Goal: Task Accomplishment & Management: Manage account settings

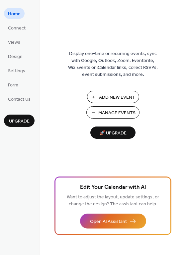
click at [123, 118] on button "Manage Events" at bounding box center [112, 112] width 53 height 12
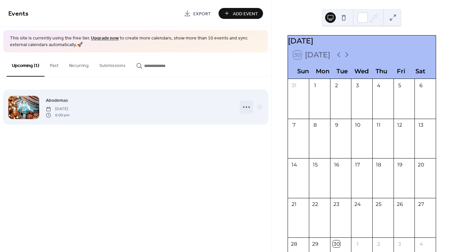
click at [246, 105] on icon at bounding box center [246, 107] width 11 height 11
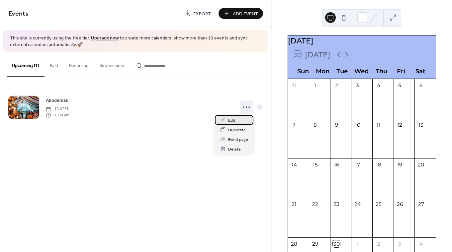
click at [236, 123] on div "Edit" at bounding box center [234, 120] width 38 height 10
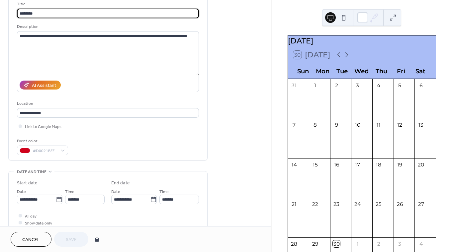
scroll to position [77, 0]
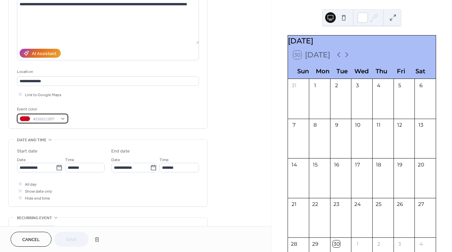
click at [43, 122] on span "#D0021BFF" at bounding box center [45, 119] width 25 height 7
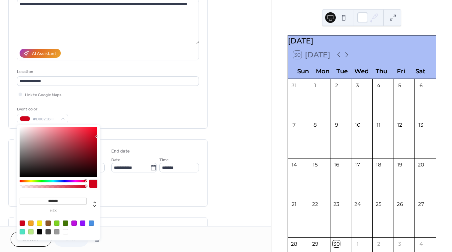
click at [196, 146] on div "**********" at bounding box center [108, 173] width 182 height 67
click at [55, 119] on span "#D0021BFF" at bounding box center [45, 119] width 25 height 7
drag, startPoint x: 94, startPoint y: 137, endPoint x: 71, endPoint y: 167, distance: 38.3
click at [71, 167] on div at bounding box center [59, 152] width 78 height 50
click at [58, 224] on div at bounding box center [56, 223] width 5 height 5
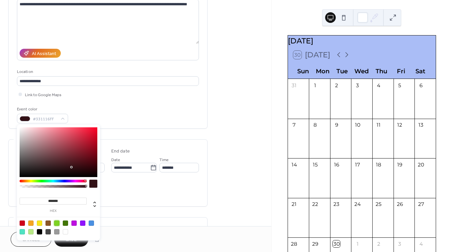
type input "*******"
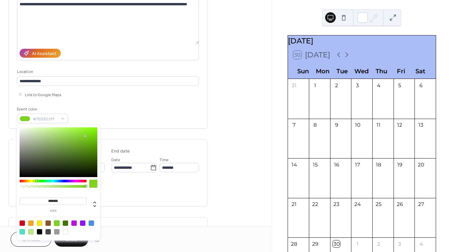
click at [150, 96] on div "Link to Google Maps" at bounding box center [108, 94] width 182 height 7
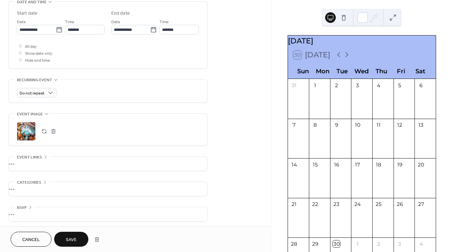
scroll to position [217, 0]
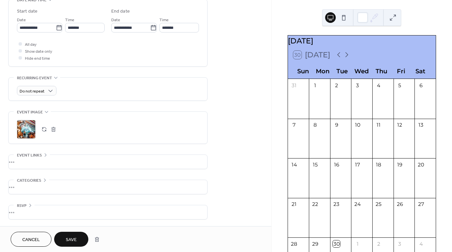
click at [23, 163] on div "•••" at bounding box center [108, 162] width 198 height 14
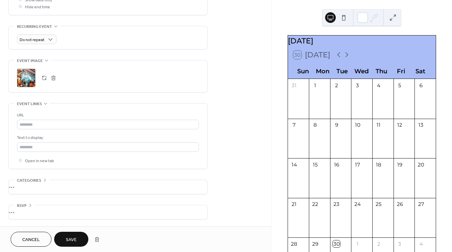
scroll to position [240, 0]
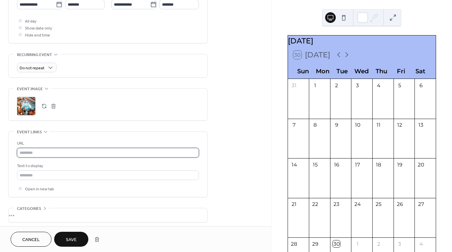
click at [46, 152] on input "text" at bounding box center [108, 153] width 182 height 10
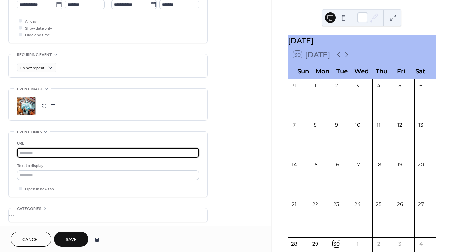
paste input "**********"
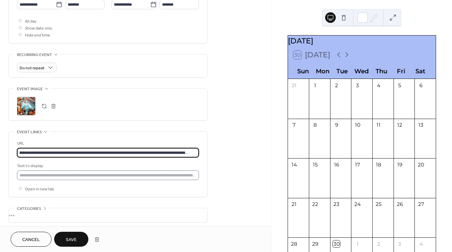
type input "**********"
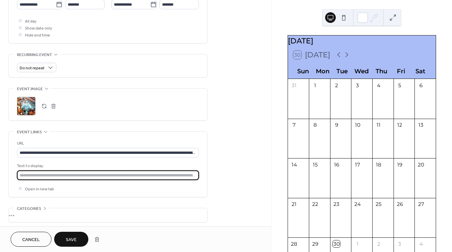
drag, startPoint x: 20, startPoint y: 174, endPoint x: 174, endPoint y: 174, distance: 153.6
click at [174, 174] on input "text" at bounding box center [108, 176] width 182 height 10
type input "**********"
click at [239, 167] on div "**********" at bounding box center [135, 25] width 271 height 457
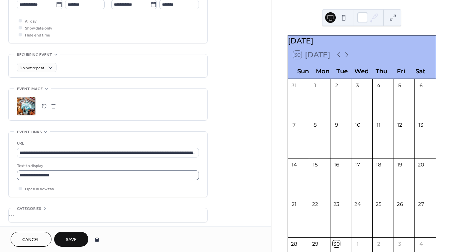
scroll to position [0, 0]
click at [70, 238] on span "Save" at bounding box center [71, 240] width 11 height 7
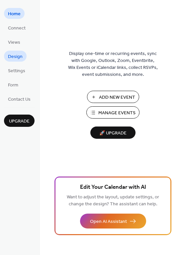
click at [18, 51] on link "Design" at bounding box center [15, 56] width 23 height 11
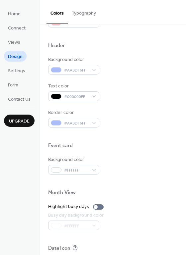
scroll to position [284, 0]
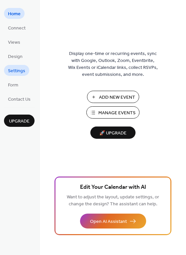
click at [21, 76] on link "Settings" at bounding box center [16, 70] width 25 height 11
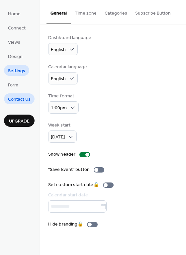
click at [20, 102] on span "Contact Us" at bounding box center [19, 99] width 23 height 7
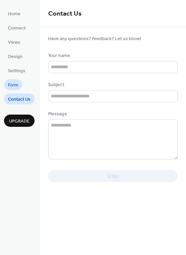
click at [21, 86] on link "Form" at bounding box center [13, 84] width 18 height 11
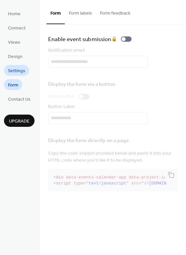
click at [13, 72] on span "Settings" at bounding box center [16, 71] width 17 height 7
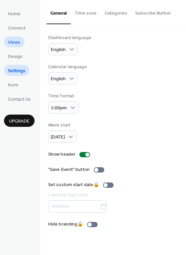
click at [17, 42] on span "Views" at bounding box center [14, 42] width 12 height 7
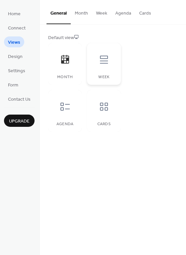
click at [105, 66] on div at bounding box center [104, 60] width 20 height 20
click at [66, 107] on icon at bounding box center [65, 107] width 11 height 11
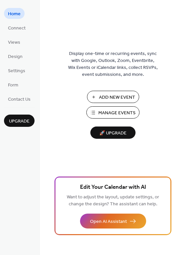
click at [116, 92] on button "Add New Event" at bounding box center [113, 97] width 52 height 12
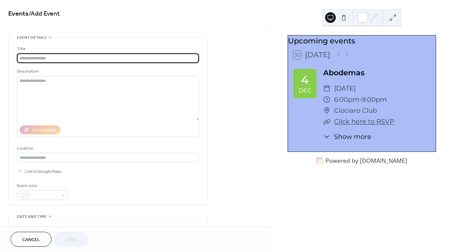
scroll to position [12, 0]
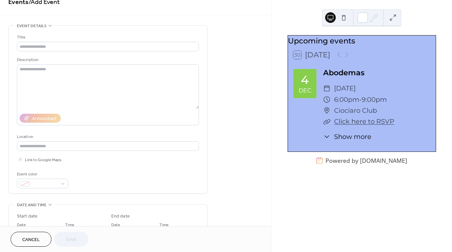
click at [327, 91] on icon at bounding box center [326, 88] width 7 height 7
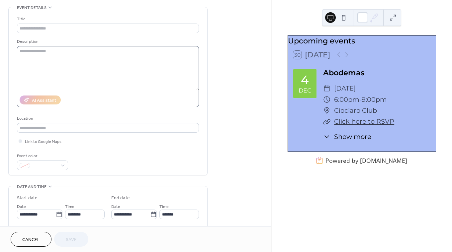
scroll to position [25, 0]
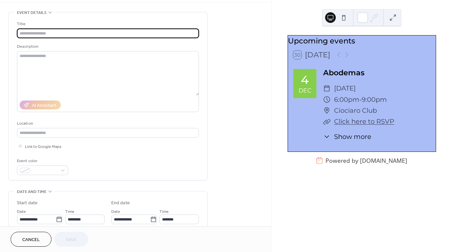
click at [52, 34] on input "text" at bounding box center [108, 34] width 182 height 10
type input "**********"
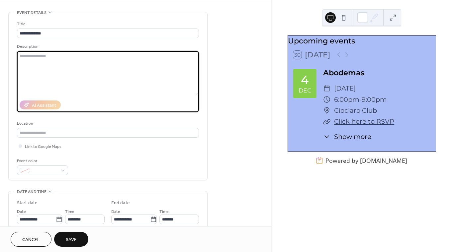
click at [48, 55] on textarea at bounding box center [108, 73] width 182 height 44
drag, startPoint x: 143, startPoint y: 55, endPoint x: 84, endPoint y: 57, distance: 58.8
click at [84, 57] on textarea "**********" at bounding box center [108, 73] width 182 height 44
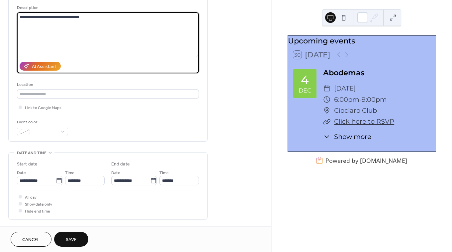
scroll to position [92, 0]
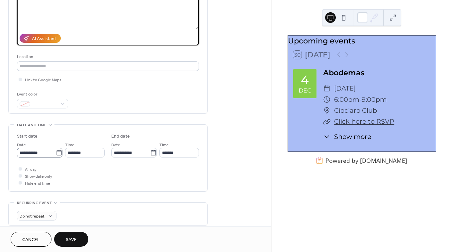
type textarea "**********"
click at [46, 154] on input "**********" at bounding box center [36, 153] width 39 height 10
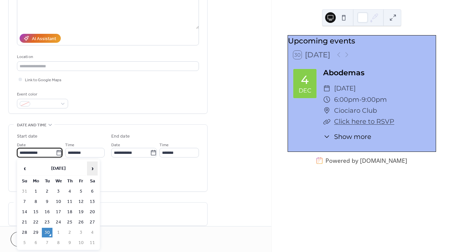
click at [89, 170] on span "›" at bounding box center [92, 168] width 10 height 13
click at [60, 202] on td "8" at bounding box center [58, 202] width 11 height 10
type input "**********"
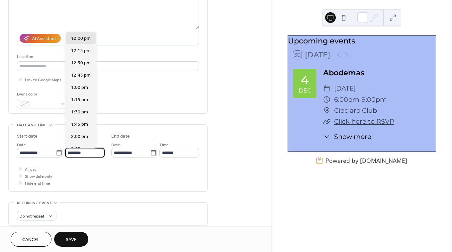
scroll to position [0, 0]
drag, startPoint x: 95, startPoint y: 152, endPoint x: 67, endPoint y: 155, distance: 28.6
click at [67, 155] on input "********" at bounding box center [85, 153] width 39 height 10
type input "********"
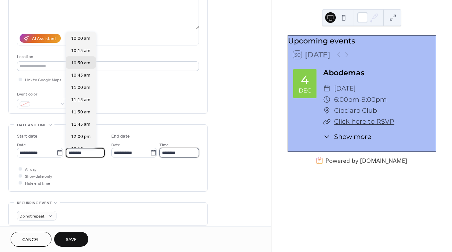
click at [189, 153] on input "********" at bounding box center [178, 153] width 39 height 10
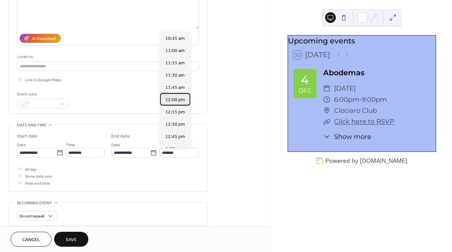
click at [180, 98] on span "12:00 pm" at bounding box center [175, 100] width 20 height 7
type input "********"
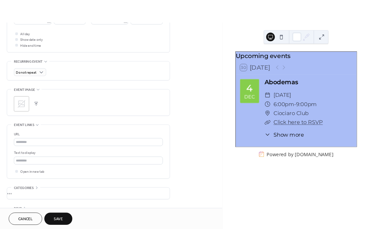
scroll to position [247, 0]
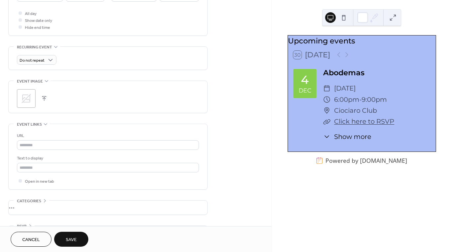
click at [45, 99] on button "button" at bounding box center [43, 98] width 9 height 9
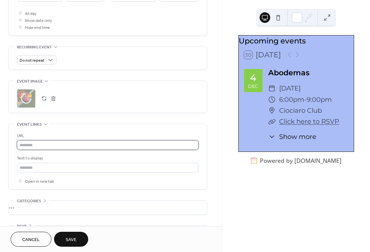
click at [58, 147] on input "text" at bounding box center [108, 145] width 182 height 10
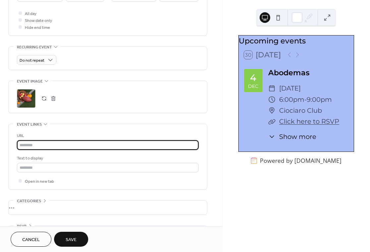
type input "**********"
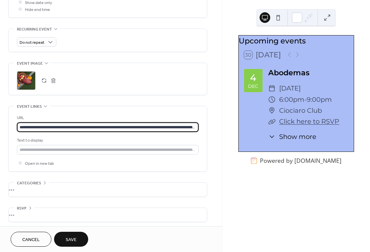
scroll to position [268, 0]
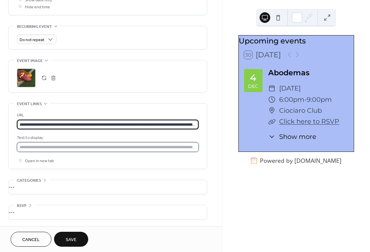
click at [66, 145] on input "text" at bounding box center [108, 147] width 182 height 10
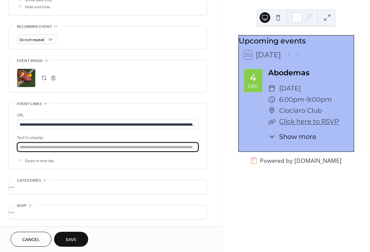
type input "**********"
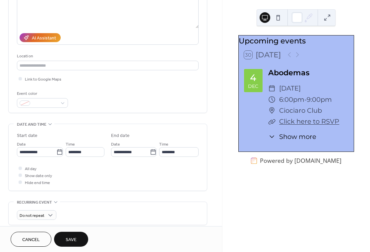
scroll to position [98, 0]
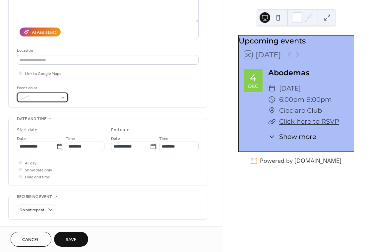
click at [43, 97] on span at bounding box center [45, 98] width 25 height 7
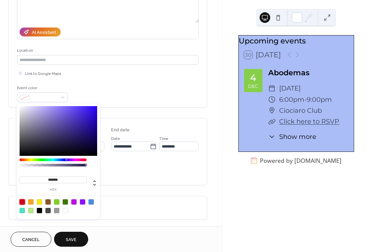
click at [22, 202] on div at bounding box center [22, 201] width 5 height 5
type input "*******"
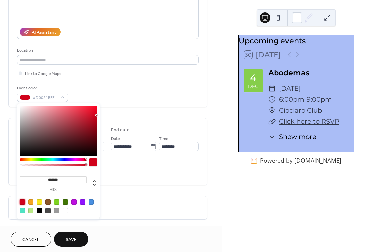
click at [125, 101] on div "Event color #D0021BFF" at bounding box center [108, 94] width 182 height 18
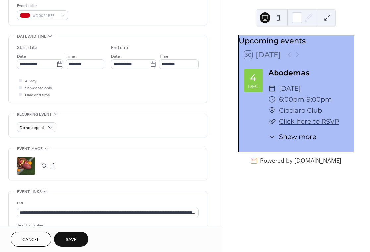
scroll to position [148, 0]
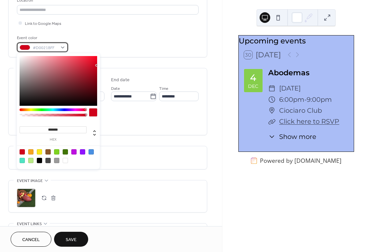
click at [38, 50] on span "#D0021BFF" at bounding box center [45, 47] width 25 height 7
click at [57, 151] on div at bounding box center [56, 151] width 5 height 5
type input "*******"
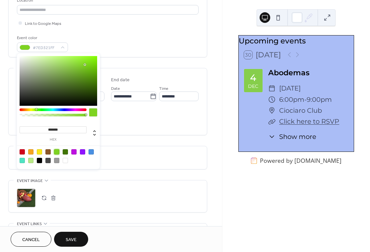
click at [165, 24] on div "Link to Google Maps" at bounding box center [108, 23] width 182 height 7
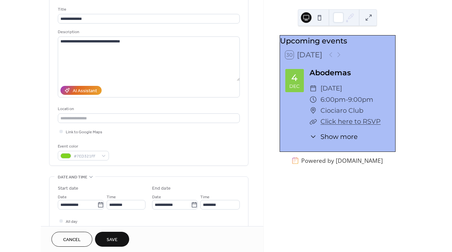
scroll to position [0, 0]
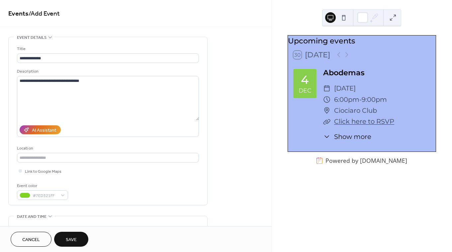
click at [71, 240] on span "Save" at bounding box center [71, 240] width 11 height 7
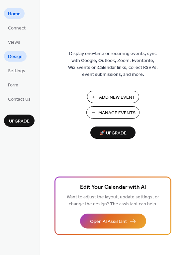
click at [24, 58] on link "Design" at bounding box center [15, 56] width 23 height 11
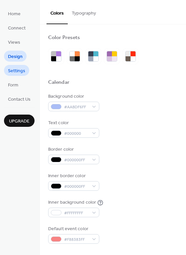
click at [19, 69] on span "Settings" at bounding box center [16, 71] width 17 height 7
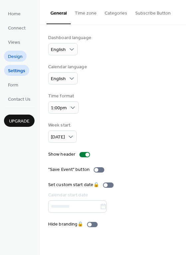
click at [17, 55] on span "Design" at bounding box center [15, 56] width 15 height 7
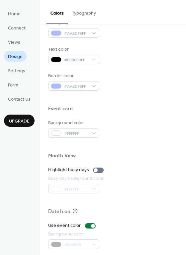
click at [85, 15] on button "Typography" at bounding box center [84, 12] width 32 height 24
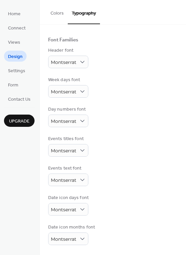
click at [62, 11] on button "Colors" at bounding box center [56, 12] width 21 height 24
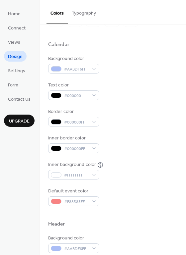
click at [30, 37] on ul "Home Connect Views Design Settings Form Contact Us" at bounding box center [19, 56] width 31 height 97
click at [22, 41] on link "Views" at bounding box center [14, 41] width 20 height 11
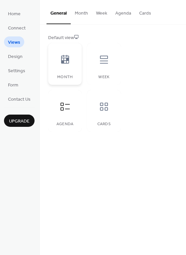
click at [53, 59] on div "Month" at bounding box center [65, 64] width 34 height 42
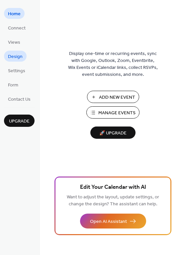
click at [21, 54] on span "Design" at bounding box center [15, 56] width 15 height 7
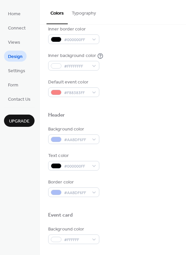
scroll to position [148, 0]
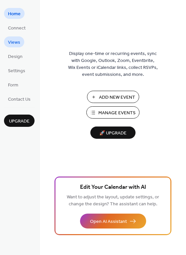
click at [15, 39] on span "Views" at bounding box center [14, 42] width 12 height 7
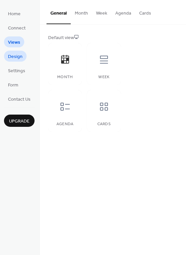
click at [20, 58] on span "Design" at bounding box center [15, 56] width 15 height 7
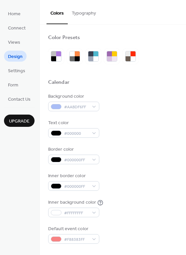
click at [19, 49] on ul "Home Connect Views Design Settings Form Contact Us" at bounding box center [19, 56] width 31 height 97
click at [19, 46] on span "Views" at bounding box center [14, 42] width 12 height 7
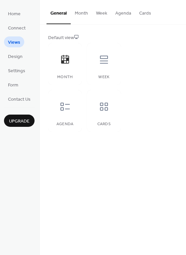
click at [145, 17] on button "Cards" at bounding box center [145, 12] width 20 height 24
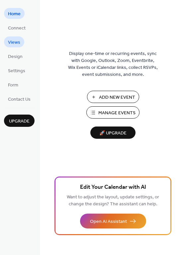
click at [18, 46] on span "Views" at bounding box center [14, 42] width 12 height 7
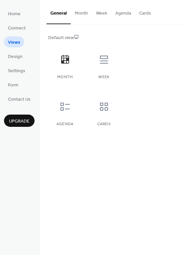
click at [87, 14] on button "Month" at bounding box center [81, 12] width 21 height 24
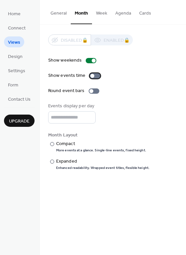
click at [91, 76] on div at bounding box center [92, 76] width 4 height 4
click at [94, 75] on div at bounding box center [95, 75] width 11 height 5
click at [51, 160] on div at bounding box center [52, 162] width 4 height 4
click at [54, 142] on div "​" at bounding box center [51, 144] width 7 height 7
click at [20, 83] on link "Form" at bounding box center [13, 84] width 18 height 11
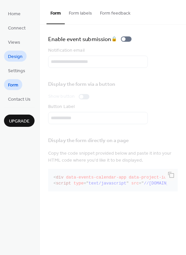
click at [20, 58] on span "Design" at bounding box center [15, 56] width 15 height 7
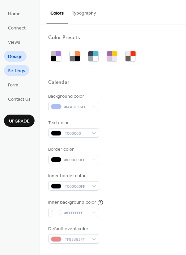
click at [21, 69] on span "Settings" at bounding box center [16, 71] width 17 height 7
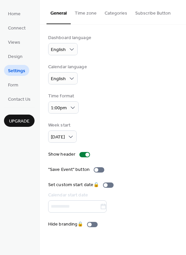
click at [118, 13] on button "Categories" at bounding box center [116, 12] width 31 height 24
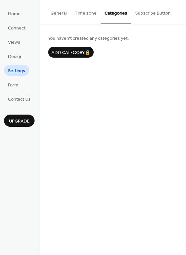
click at [88, 13] on button "Time zone" at bounding box center [86, 12] width 30 height 24
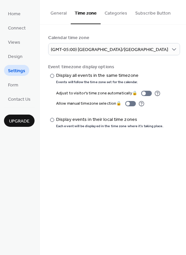
click at [131, 14] on button "Subscribe Button" at bounding box center [152, 12] width 43 height 24
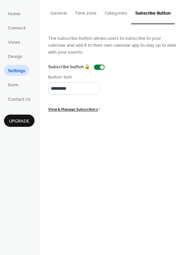
click at [89, 6] on button "Time zone" at bounding box center [86, 12] width 30 height 24
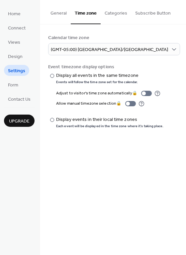
click at [119, 18] on button "Categories" at bounding box center [116, 12] width 31 height 24
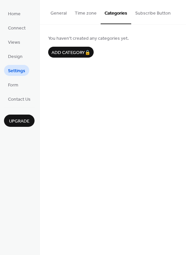
click at [57, 8] on button "General" at bounding box center [58, 12] width 24 height 24
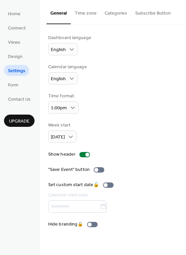
click at [30, 23] on ul "Home Connect Views Design Settings Form Contact Us" at bounding box center [19, 56] width 31 height 97
click at [25, 28] on span "Connect" at bounding box center [17, 28] width 18 height 7
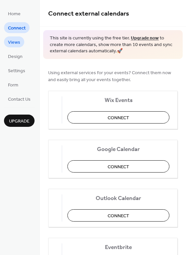
click at [23, 42] on link "Views" at bounding box center [14, 41] width 20 height 11
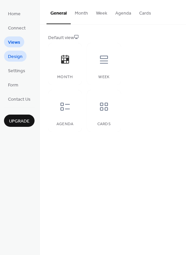
click at [20, 60] on span "Design" at bounding box center [15, 56] width 15 height 7
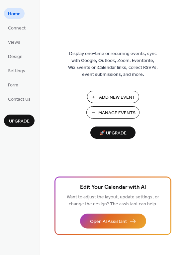
click at [114, 114] on span "Manage Events" at bounding box center [116, 113] width 37 height 7
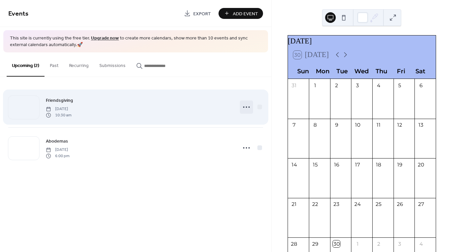
click at [242, 105] on icon at bounding box center [246, 107] width 11 height 11
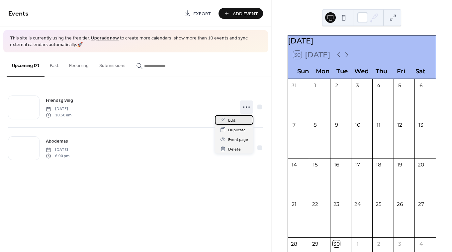
click at [231, 119] on span "Edit" at bounding box center [231, 120] width 7 height 7
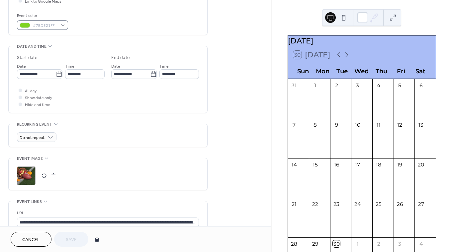
scroll to position [171, 0]
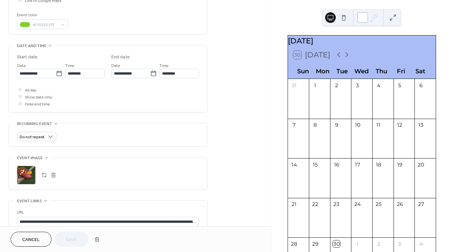
click at [366, 20] on div at bounding box center [362, 17] width 11 height 11
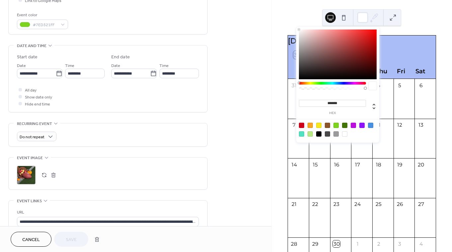
drag, startPoint x: 365, startPoint y: 35, endPoint x: 267, endPoint y: 26, distance: 98.6
click at [267, 26] on body "**********" at bounding box center [226, 126] width 452 height 252
type input "***"
drag, startPoint x: 351, startPoint y: 89, endPoint x: 270, endPoint y: 88, distance: 80.6
click at [271, 88] on body "**********" at bounding box center [226, 126] width 452 height 252
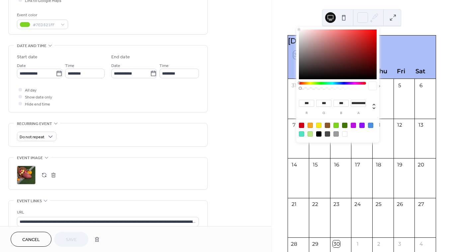
type input "*"
drag, startPoint x: 312, startPoint y: 88, endPoint x: 453, endPoint y: 105, distance: 141.9
click at [451, 105] on html "**********" at bounding box center [226, 126] width 452 height 252
click at [279, 12] on div "September 2025 30 Today Sun Mon Tue Wed Thu Fri Sat 31 1 2 3 4 5 6 7 8 9 10 11 …" at bounding box center [361, 126] width 180 height 252
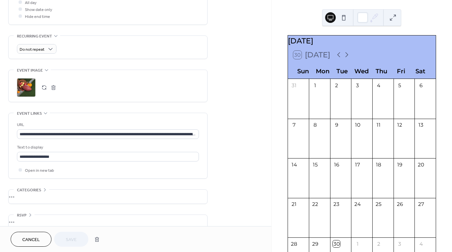
scroll to position [268, 0]
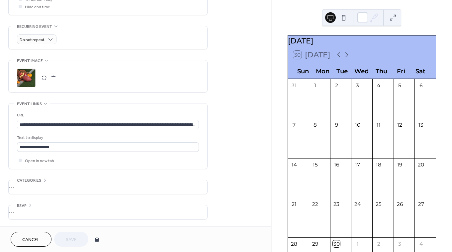
click at [40, 181] on div "•••" at bounding box center [108, 187] width 198 height 14
click at [40, 181] on span "Categories" at bounding box center [29, 180] width 24 height 7
click at [29, 207] on div "•••" at bounding box center [108, 212] width 198 height 14
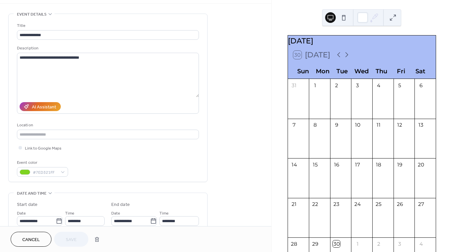
scroll to position [0, 0]
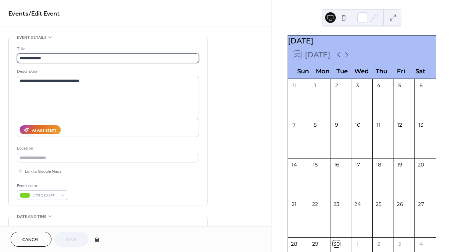
click at [62, 61] on input "**********" at bounding box center [108, 58] width 182 height 10
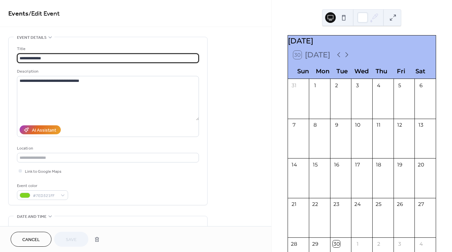
paste input "*"
type input "**********"
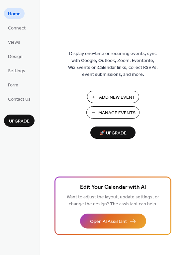
click at [115, 113] on span "Manage Events" at bounding box center [116, 113] width 37 height 7
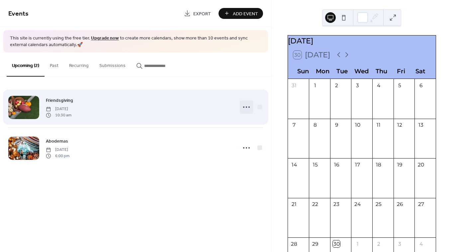
click at [251, 109] on icon at bounding box center [246, 107] width 11 height 11
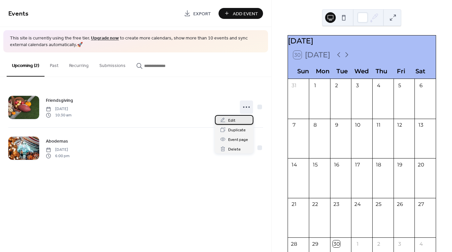
click at [242, 124] on div "Edit" at bounding box center [234, 120] width 38 height 10
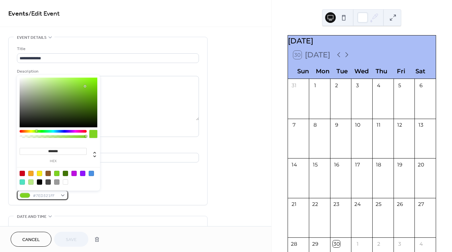
click at [33, 195] on span "#7ED321FF" at bounding box center [45, 195] width 25 height 7
click at [23, 174] on div at bounding box center [22, 173] width 5 height 5
type input "*******"
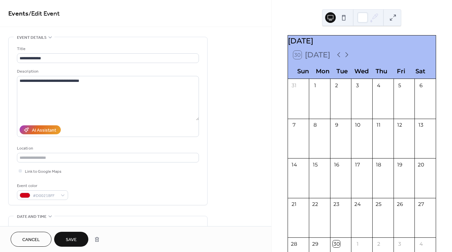
click at [62, 243] on button "Save" at bounding box center [71, 239] width 34 height 15
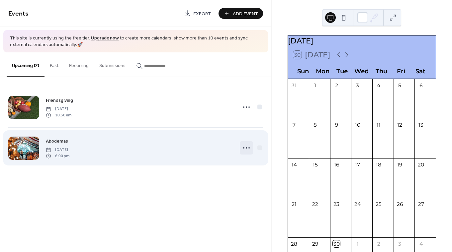
click at [245, 150] on icon at bounding box center [246, 148] width 11 height 11
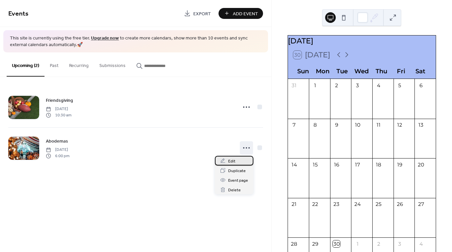
click at [238, 163] on div "Edit" at bounding box center [234, 161] width 38 height 10
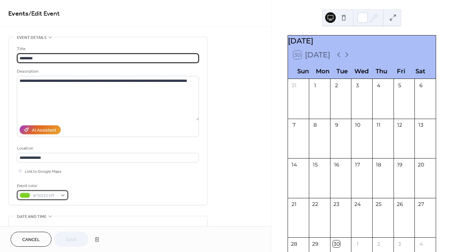
click at [34, 194] on span "#7ED321FF" at bounding box center [45, 195] width 25 height 7
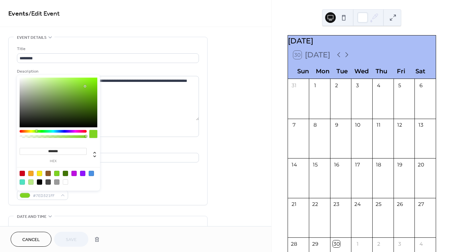
click at [21, 172] on div at bounding box center [22, 173] width 5 height 5
type input "*******"
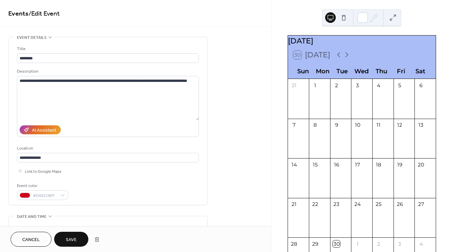
click at [75, 235] on button "Save" at bounding box center [71, 239] width 34 height 15
